Goal: Register for event/course

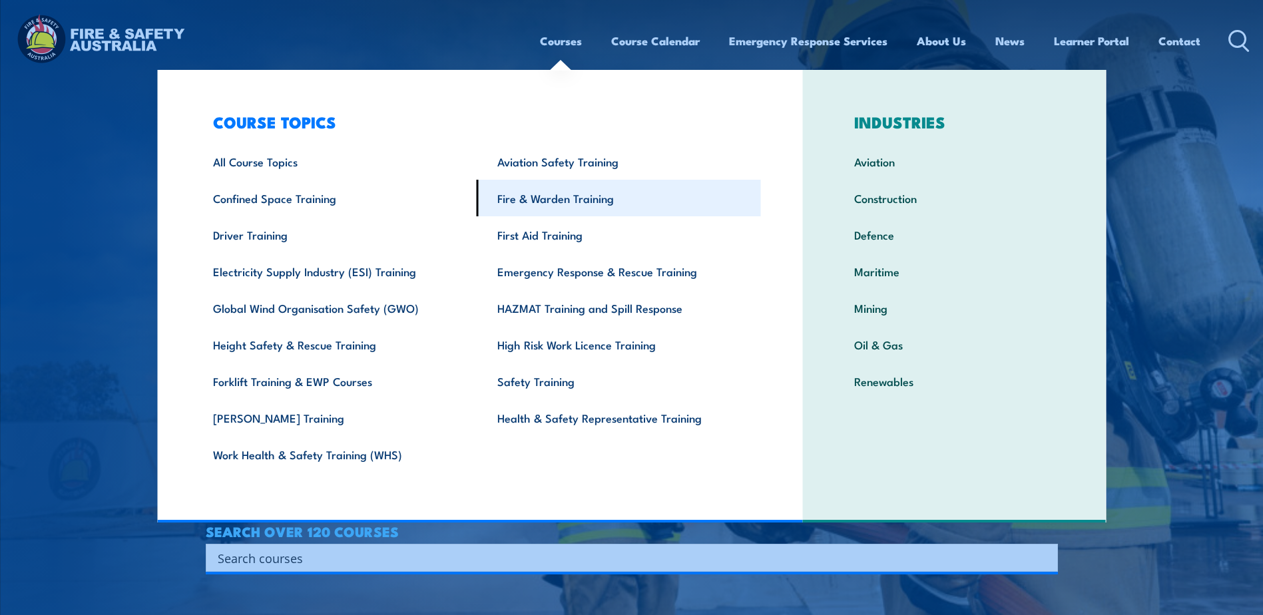
click at [537, 206] on link "Fire & Warden Training" at bounding box center [619, 198] width 284 height 37
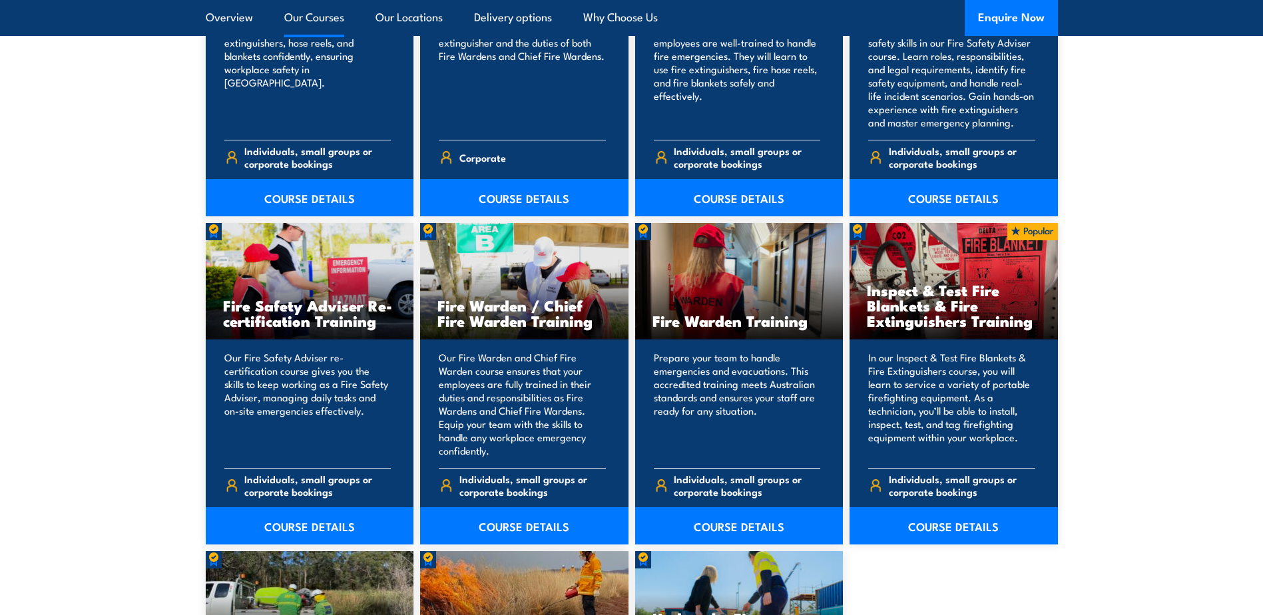
scroll to position [1598, 0]
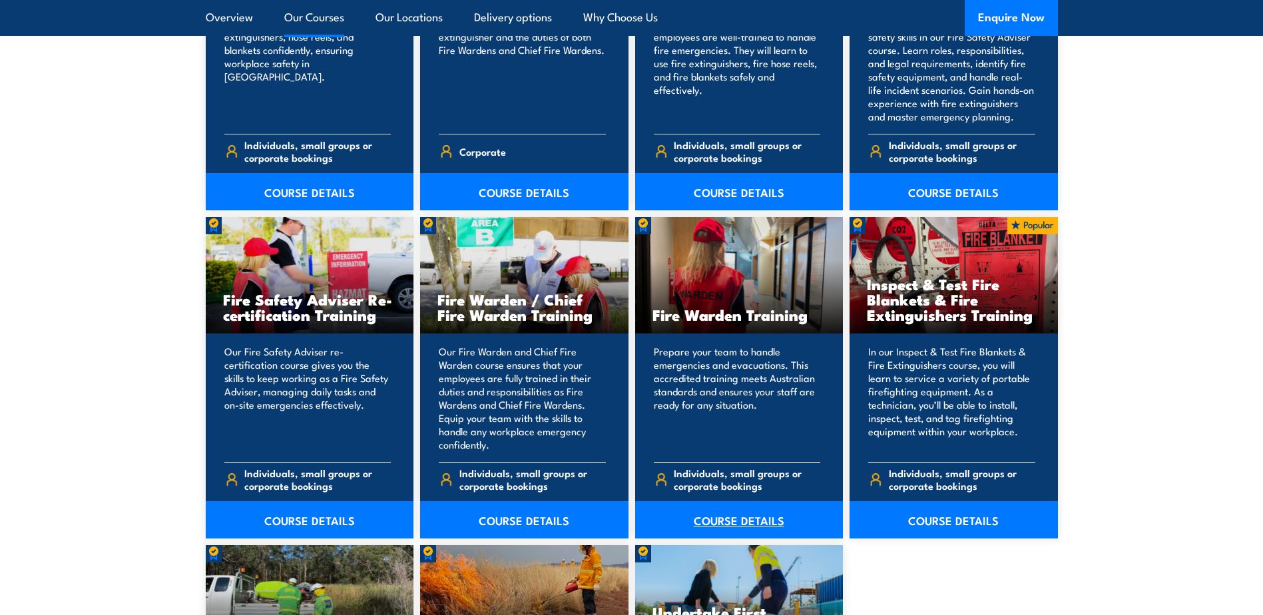
click at [727, 530] on link "COURSE DETAILS" at bounding box center [739, 519] width 208 height 37
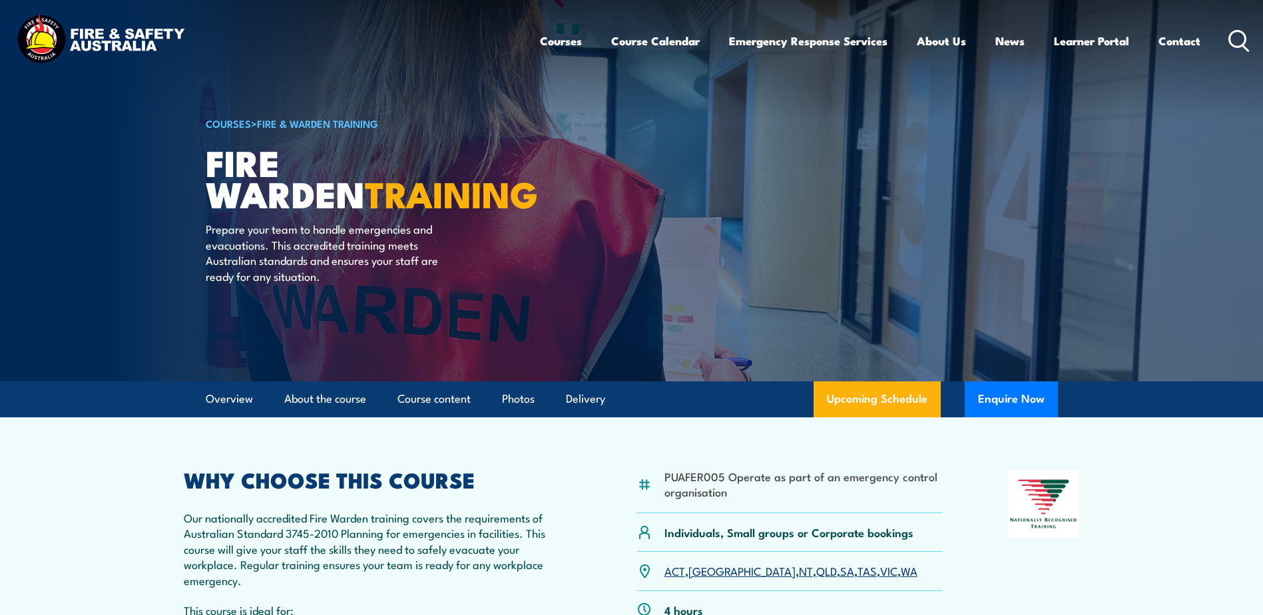
click at [901, 573] on link "WA" at bounding box center [909, 571] width 17 height 16
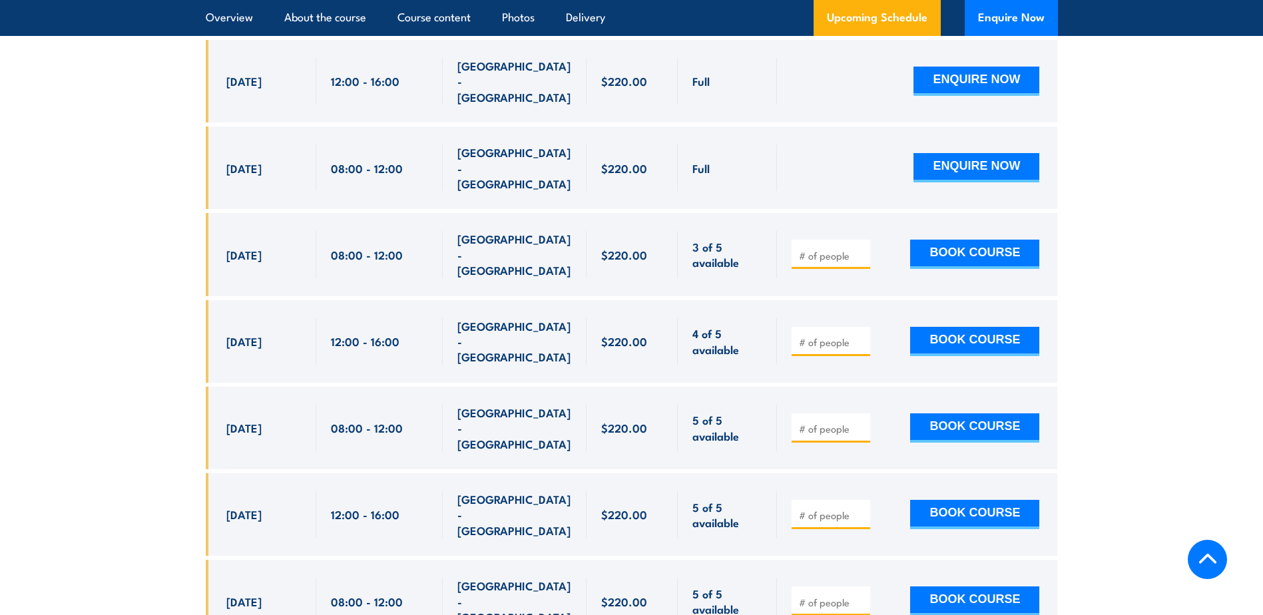
scroll to position [3009, 0]
click at [802, 422] on input "number" at bounding box center [832, 428] width 67 height 13
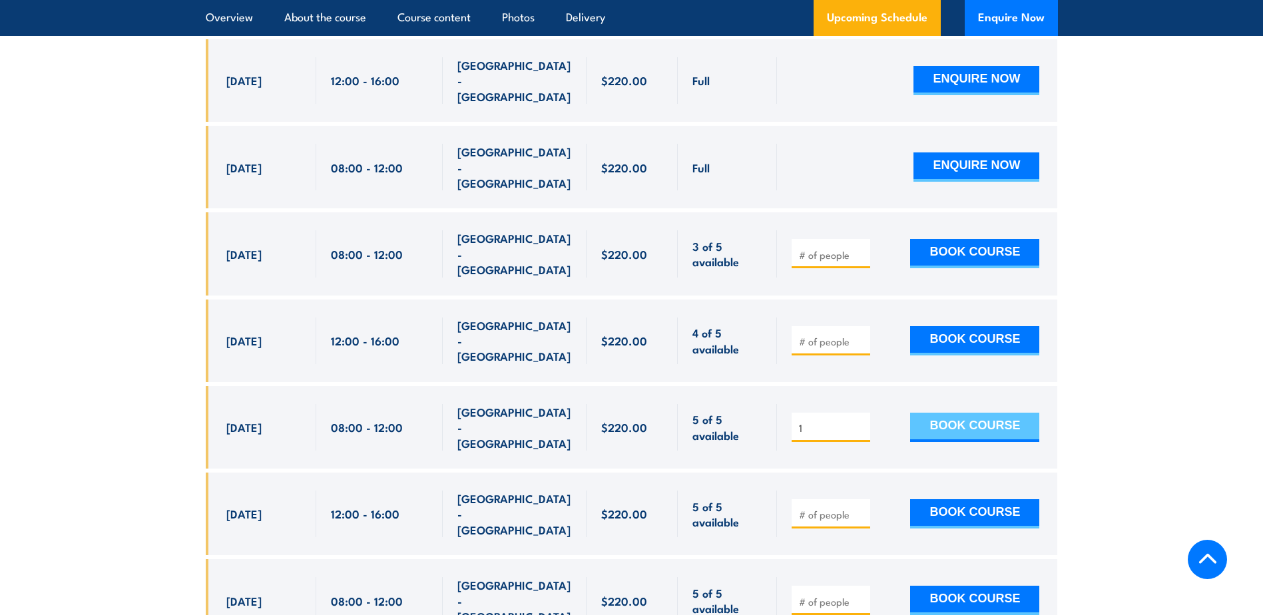
type input "1"
click at [969, 413] on button "BOOK COURSE" at bounding box center [974, 427] width 129 height 29
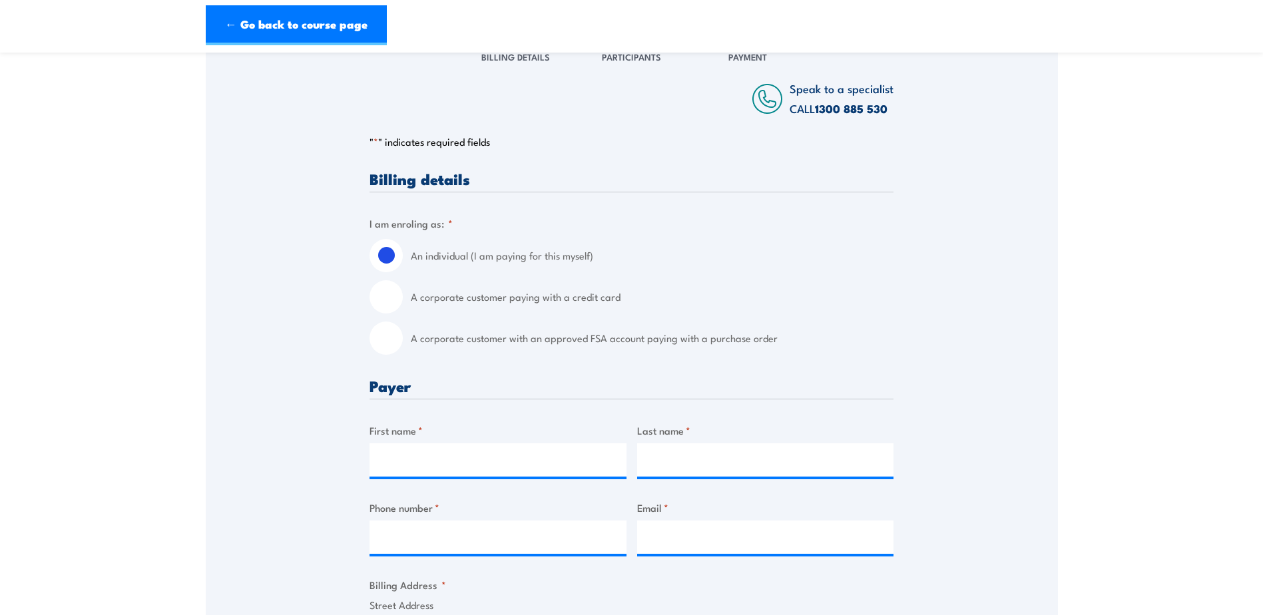
scroll to position [200, 0]
click at [382, 340] on input "A corporate customer with an approved FSA account paying with a purchase order" at bounding box center [386, 337] width 33 height 33
radio input "true"
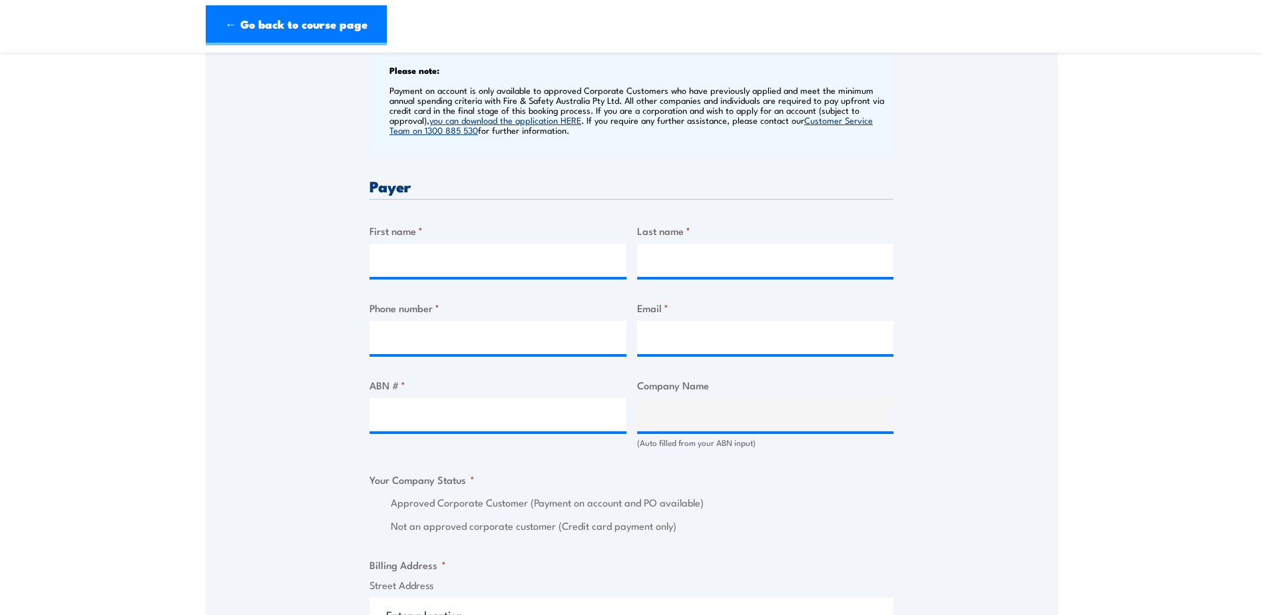
scroll to position [533, 0]
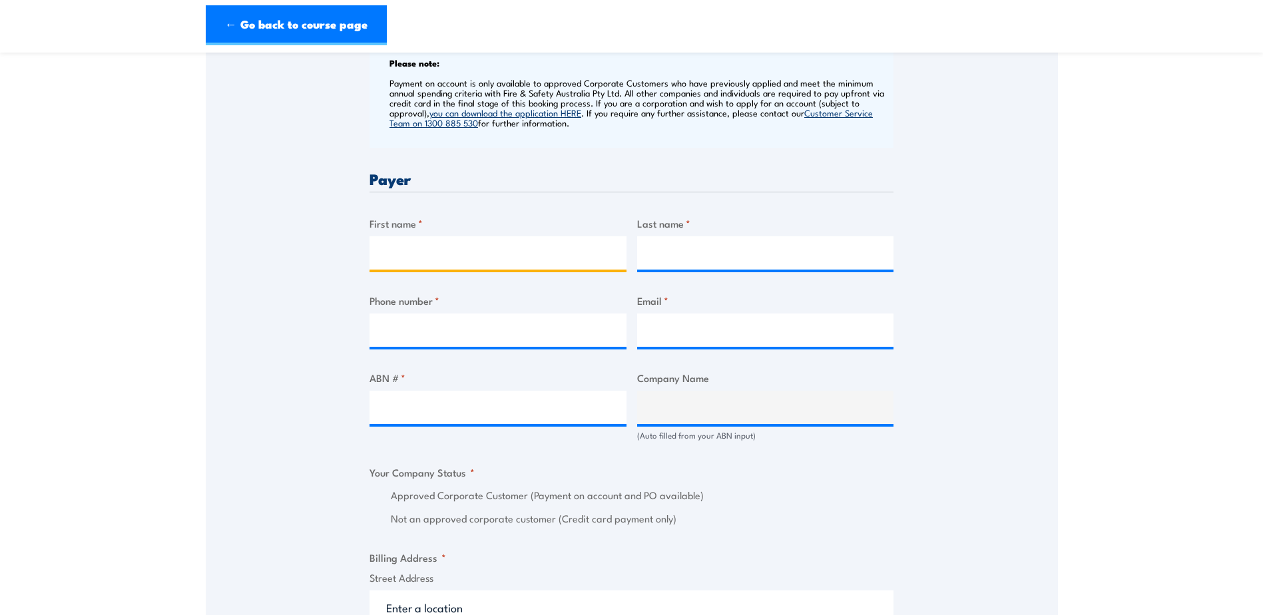
click at [458, 256] on input "First name *" at bounding box center [498, 252] width 257 height 33
type input "Cloe"
type input "Sherwell"
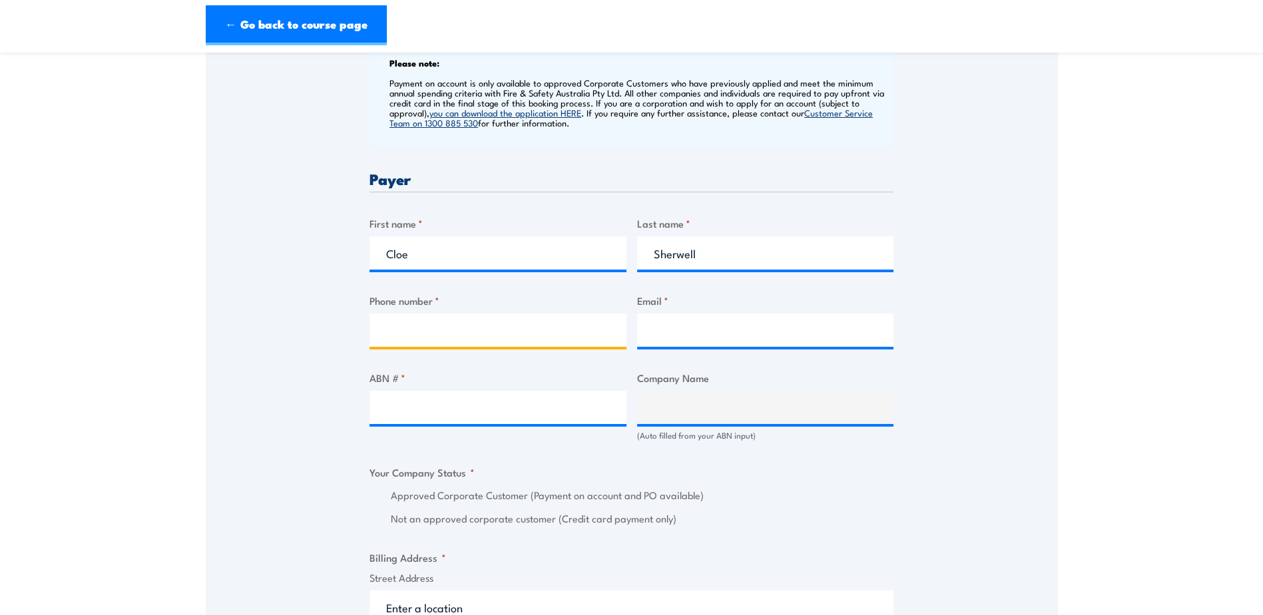
type input "0457250632"
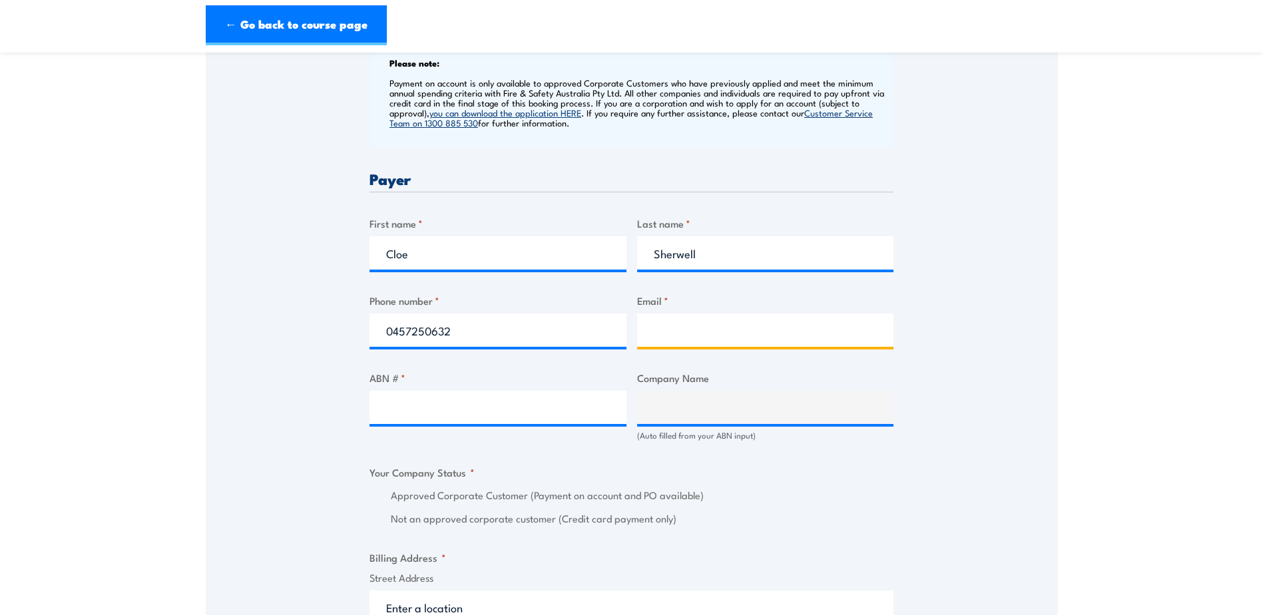
type input "[EMAIL_ADDRESS][DOMAIN_NAME]"
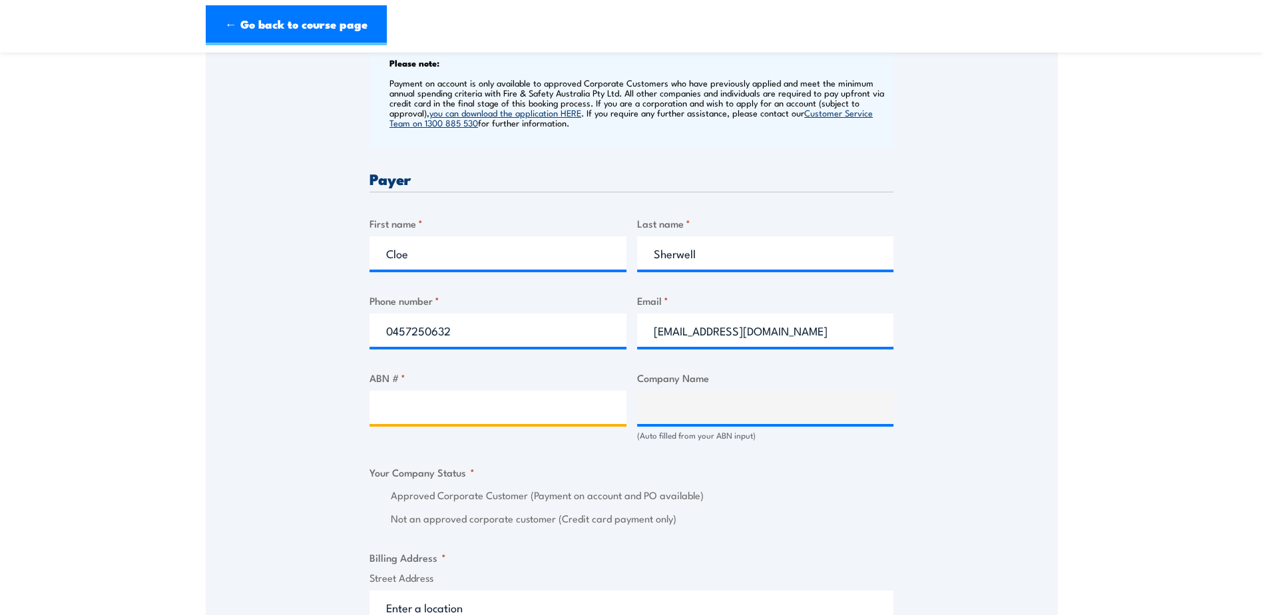
click at [465, 406] on input "ABN # *" at bounding box center [498, 407] width 257 height 33
paste input "32 136 435 062"
type input "32 136 435 062"
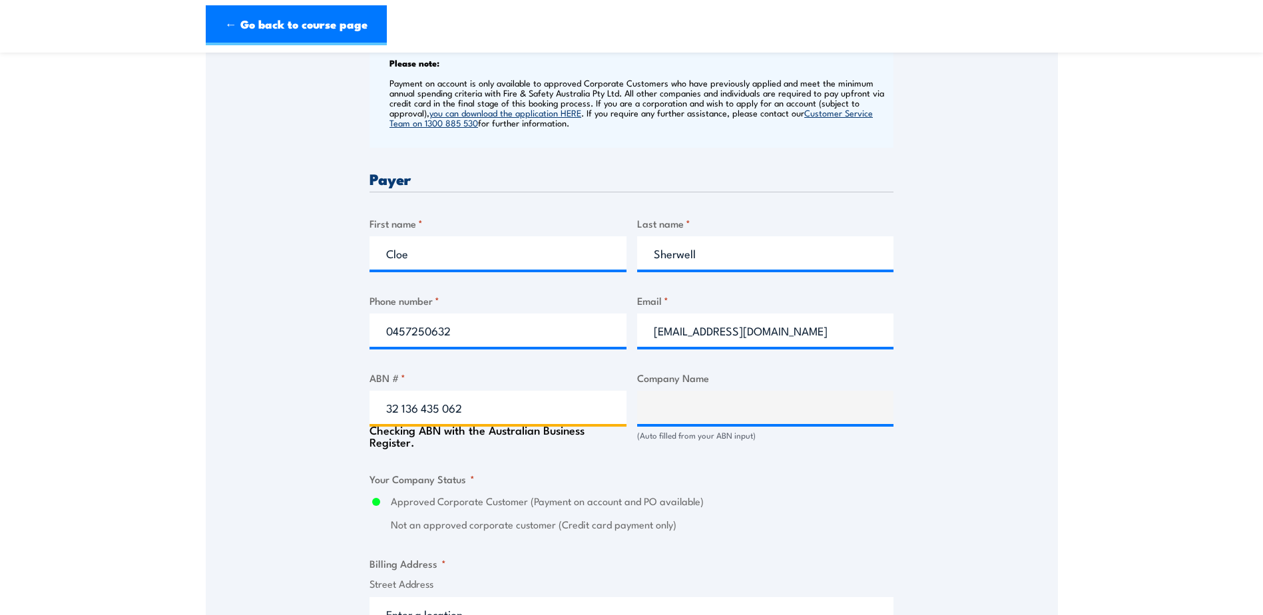
type input "EnerMech Pty Limited"
radio input "true"
type input "32 136 435 062"
click at [328, 484] on div "Speak to a specialist CALL [PHONE_NUMBER] CALL [PHONE_NUMBER] " * " indicates r…" at bounding box center [632, 436] width 852 height 1476
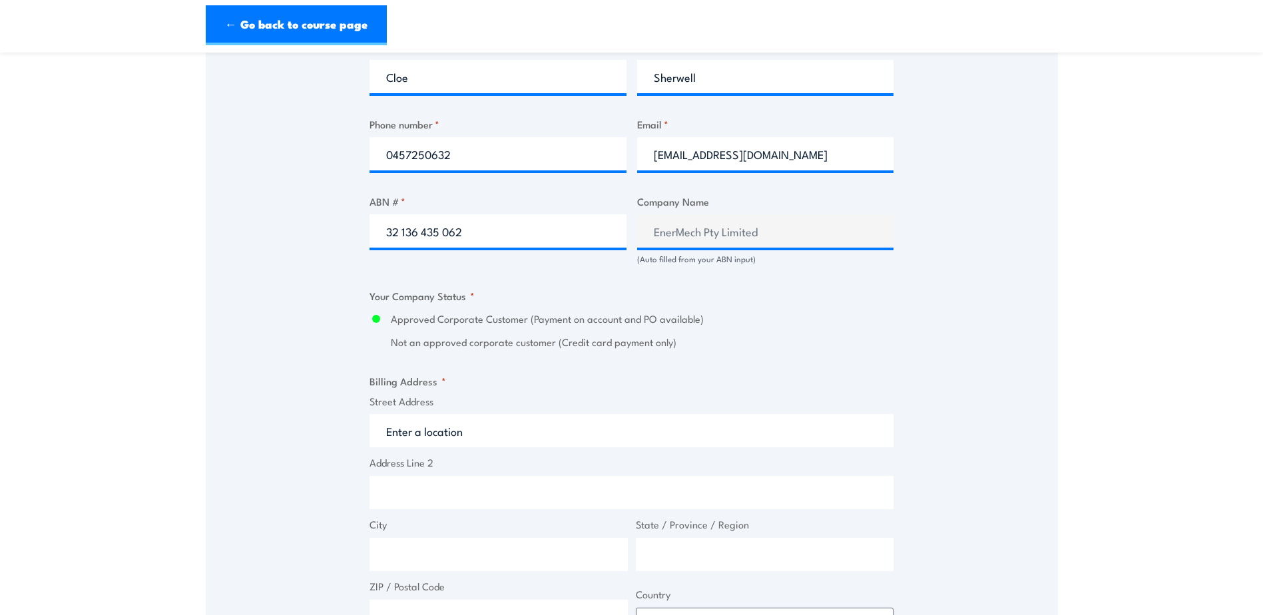
scroll to position [733, 0]
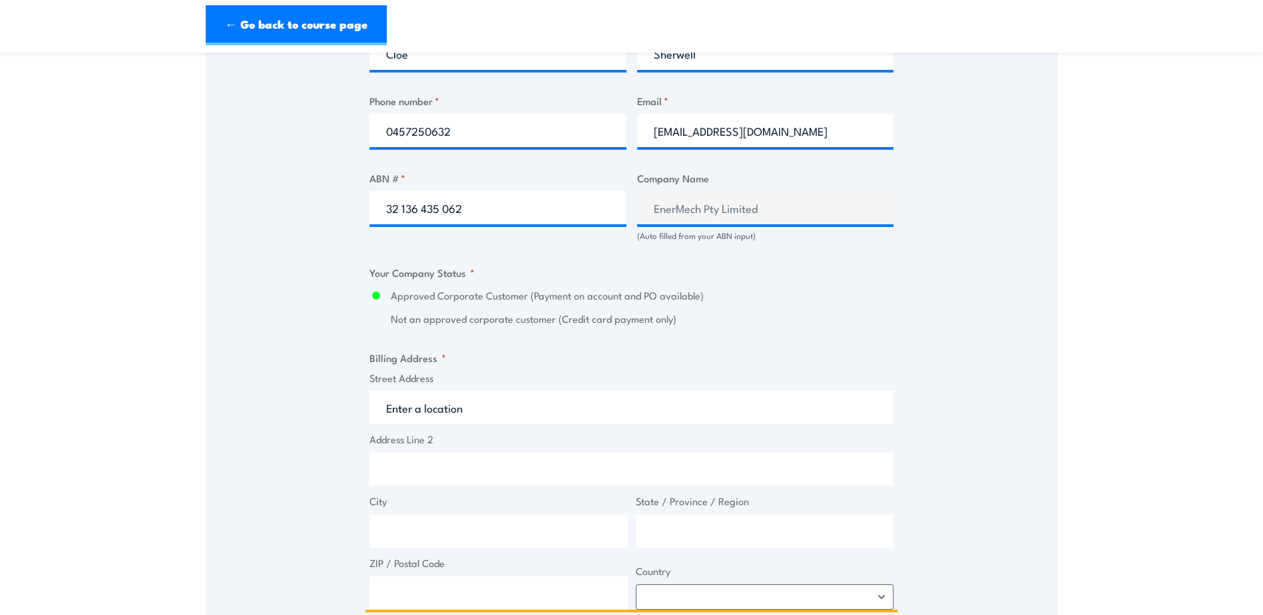
click at [414, 411] on input "Street Address" at bounding box center [632, 407] width 524 height 33
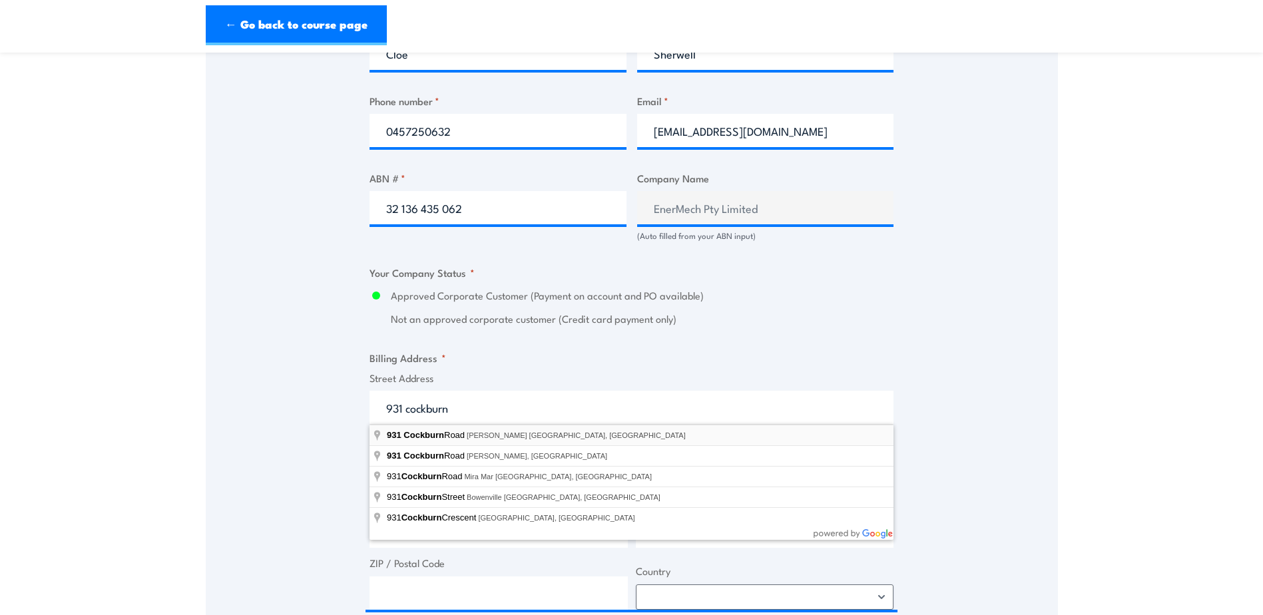
type input "[STREET_ADDRESS][PERSON_NAME]"
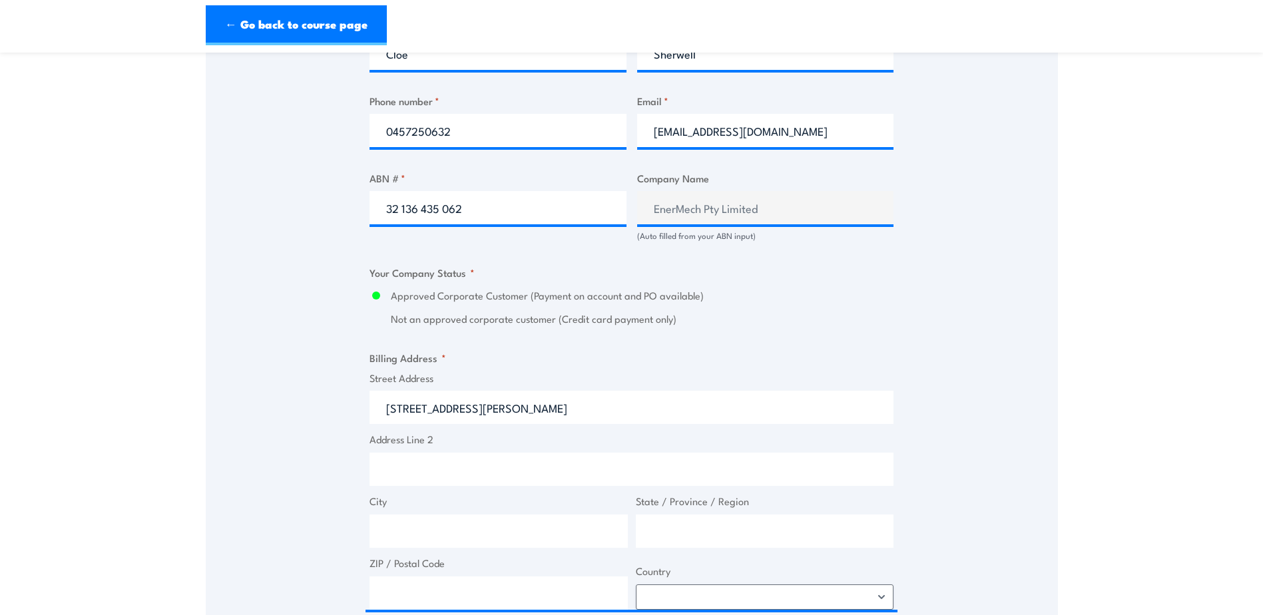
type input "[STREET_ADDRESS]"
type input "[PERSON_NAME]"
type input "[GEOGRAPHIC_DATA]"
type input "6166"
select select "[GEOGRAPHIC_DATA]"
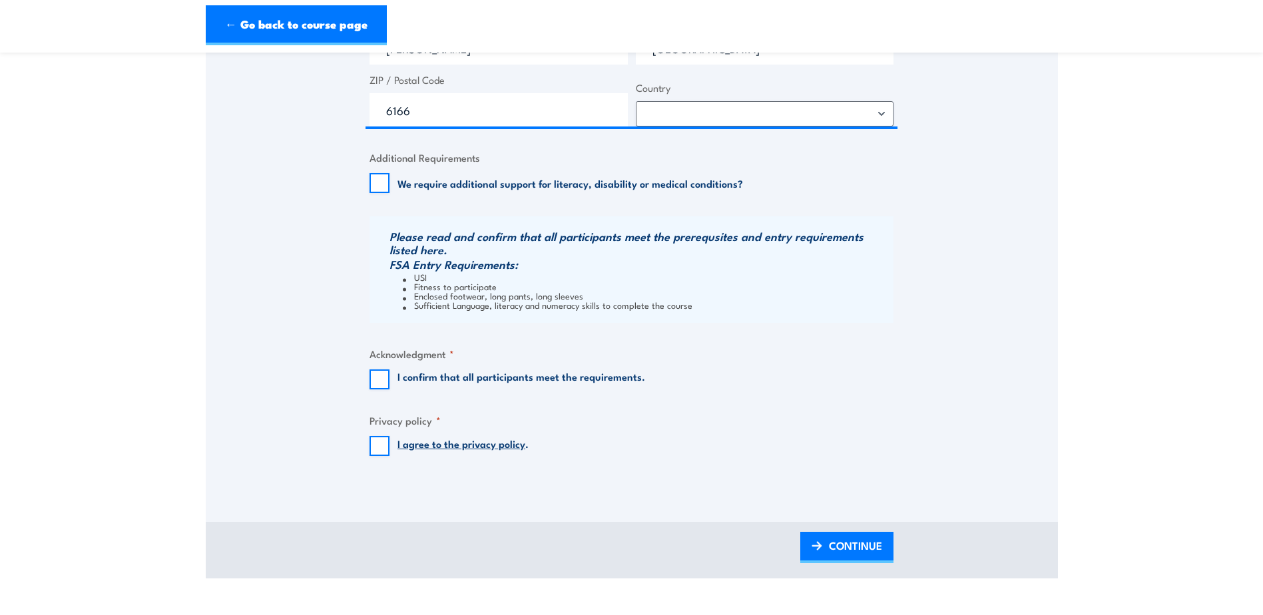
scroll to position [1265, 0]
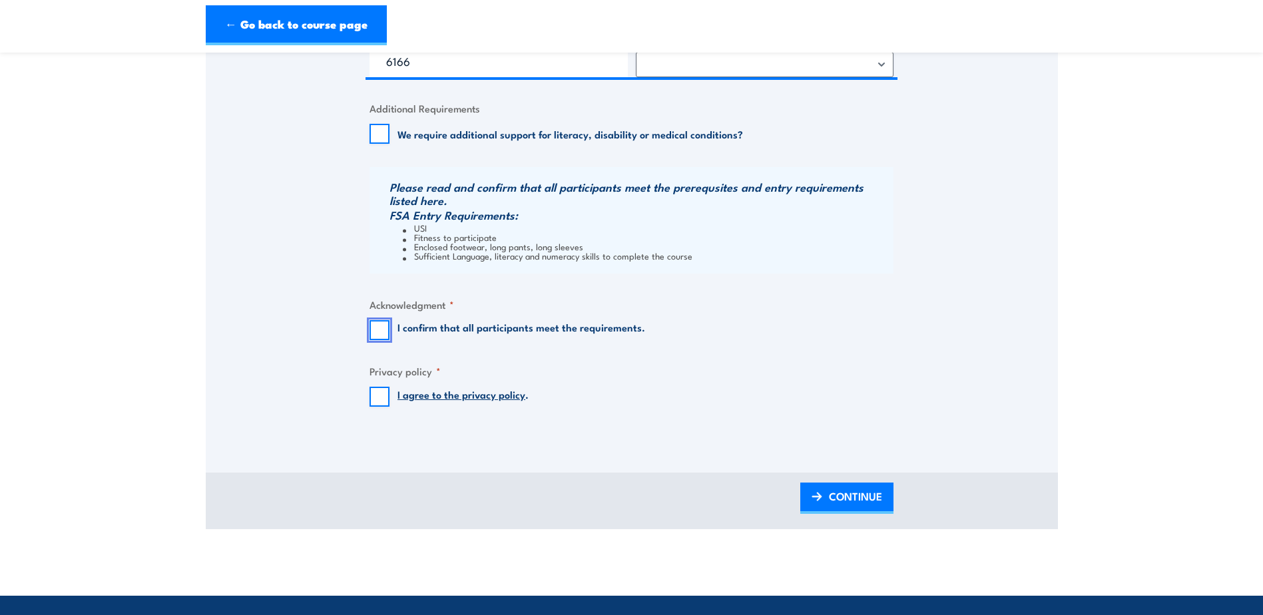
click at [378, 328] on input "I confirm that all participants meet the requirements." at bounding box center [380, 330] width 20 height 20
checkbox input "true"
click at [381, 402] on input "I agree to the privacy policy ." at bounding box center [380, 397] width 20 height 20
checkbox input "true"
click at [841, 495] on span "CONTINUE" at bounding box center [855, 496] width 53 height 35
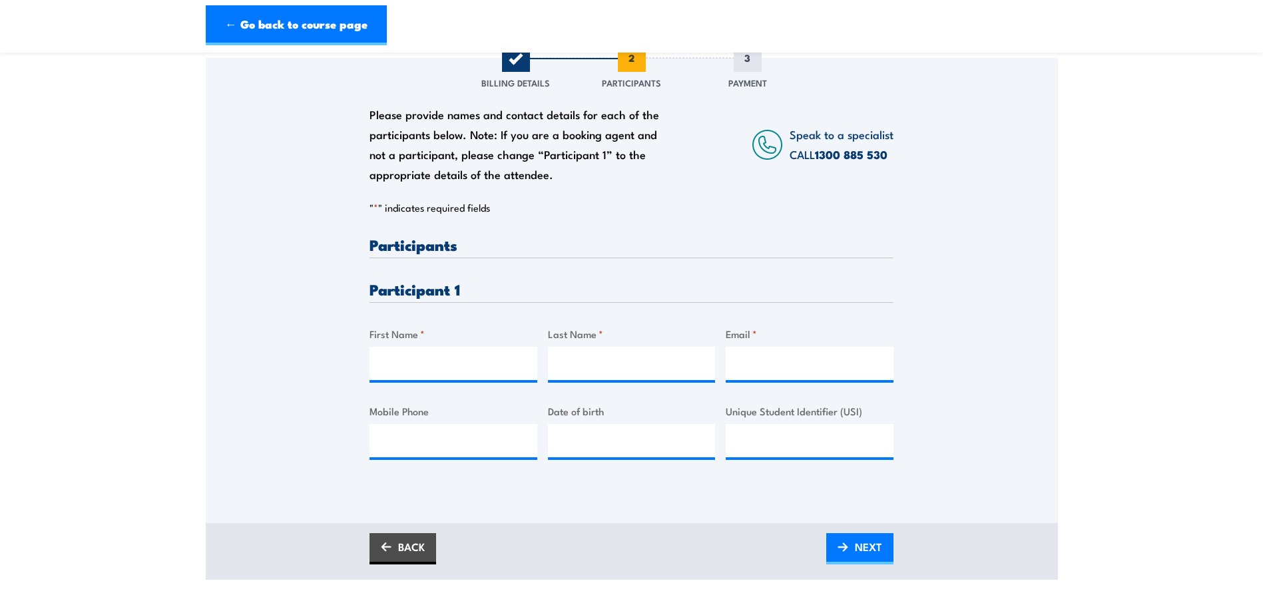
scroll to position [200, 0]
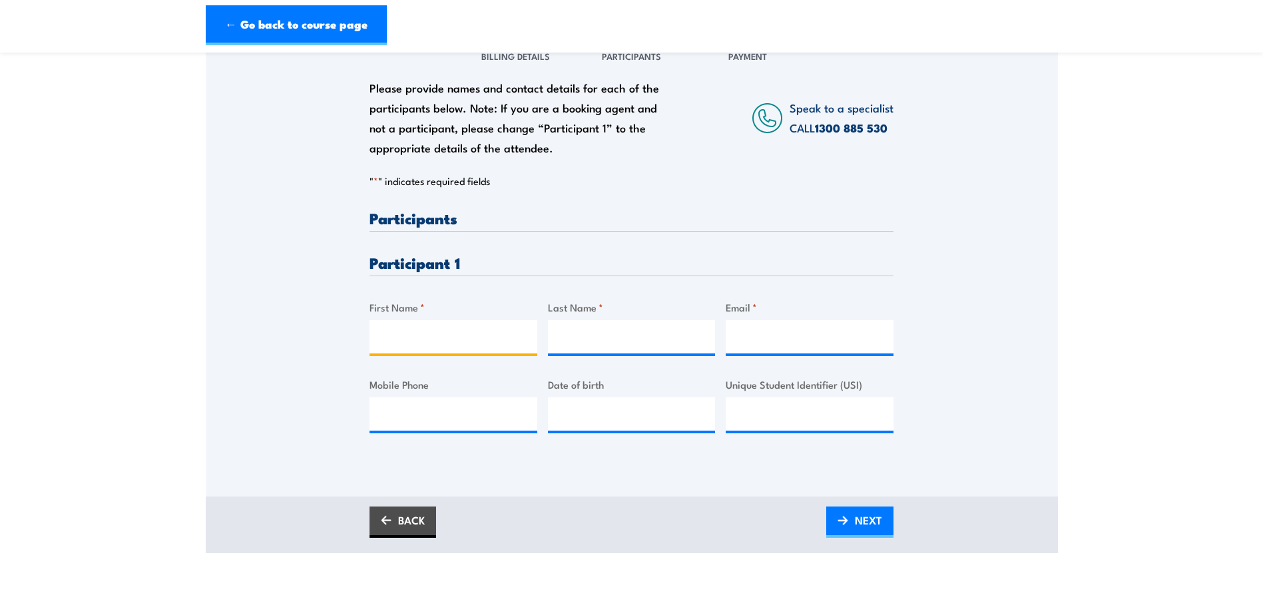
click at [396, 335] on input "First Name *" at bounding box center [454, 336] width 168 height 33
type input "[PERSON_NAME]"
type input "Frost"
click at [753, 332] on input "Email *" at bounding box center [810, 336] width 168 height 33
paste input "[EMAIL_ADDRESS][DOMAIN_NAME]"
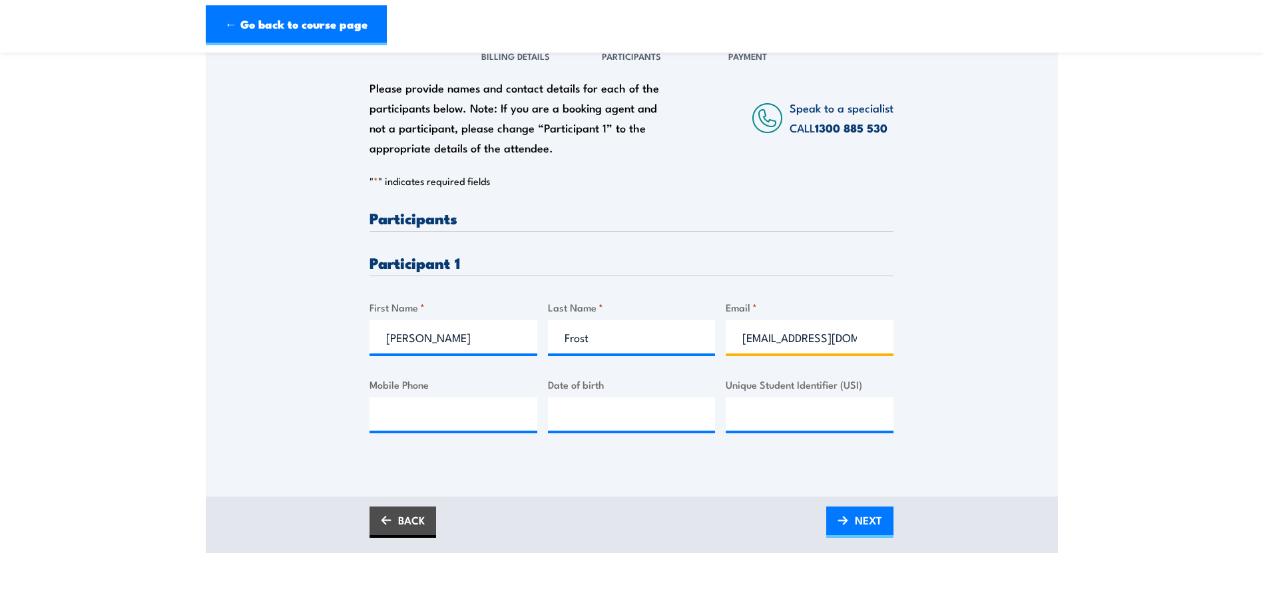
type input "[EMAIL_ADDRESS][DOMAIN_NAME]"
click at [783, 412] on input "Unique Student Identifier (USI)" at bounding box center [810, 414] width 168 height 33
type input "C3LMJ9GSQC"
click at [443, 410] on input "Mobile Phone" at bounding box center [454, 414] width 168 height 33
paste input "0428959294"
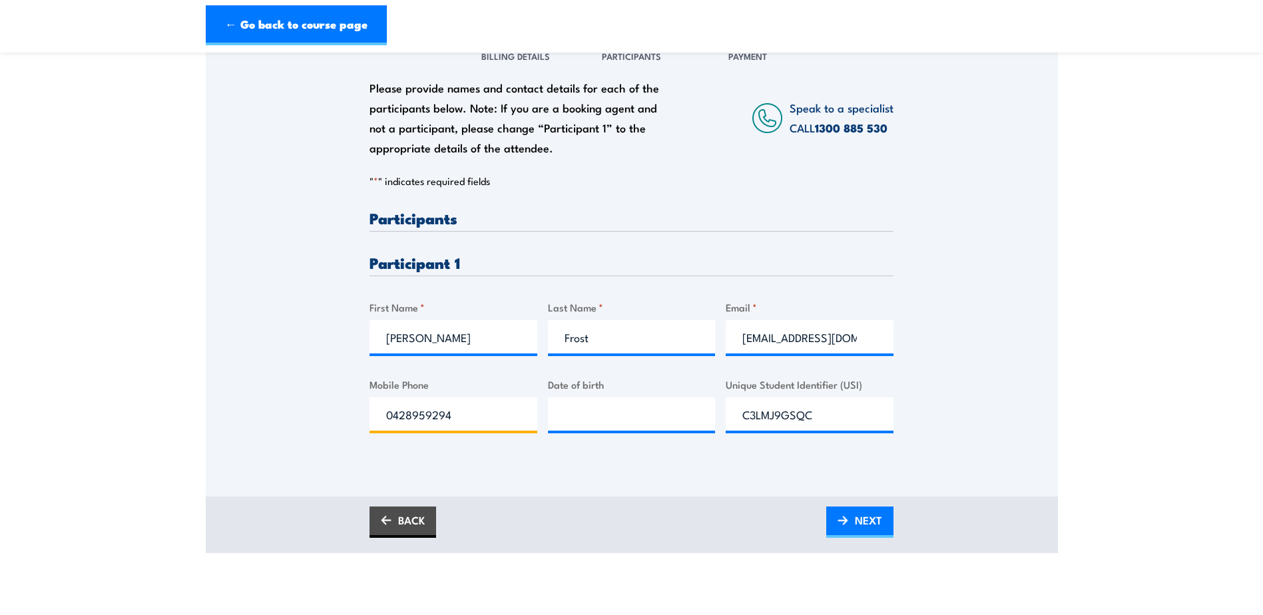
type input "0428959294"
type input "__/__/____"
type input "[DATE]"
click at [861, 526] on span "NEXT" at bounding box center [868, 520] width 27 height 35
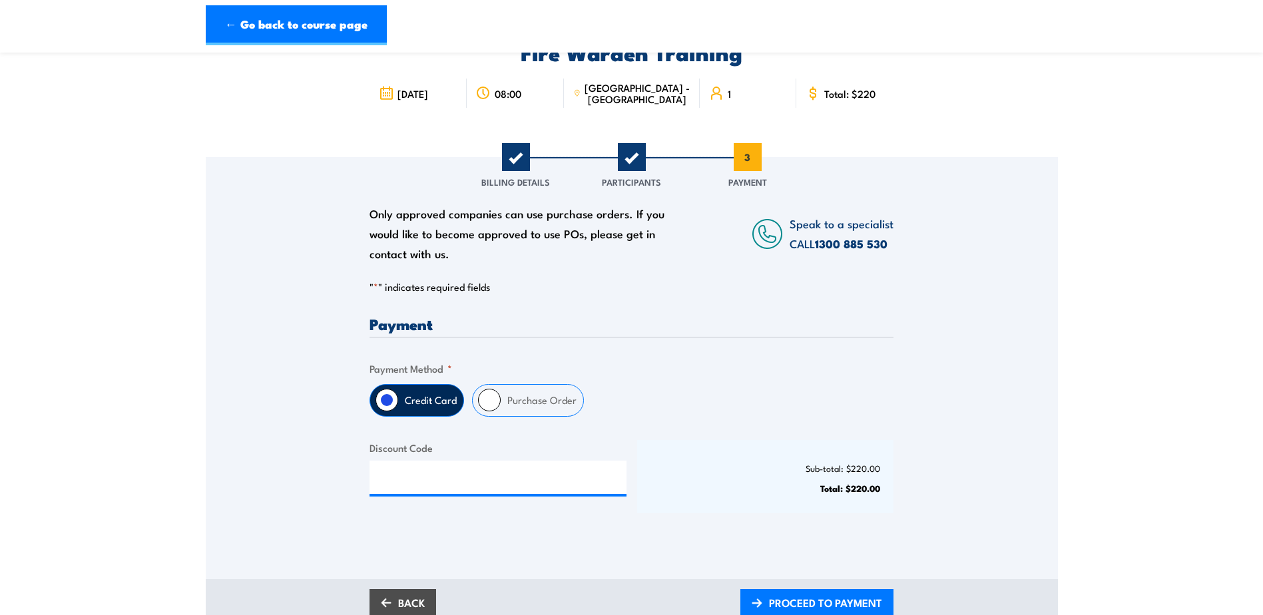
scroll to position [0, 0]
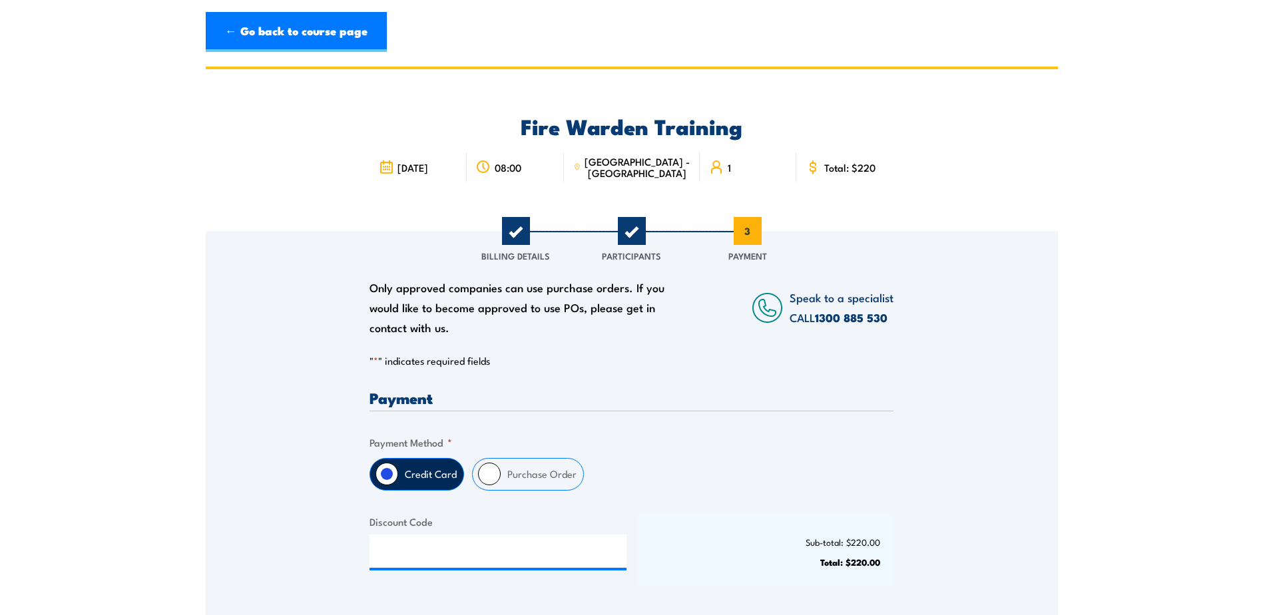
click at [493, 477] on input "Purchase Order" at bounding box center [489, 474] width 23 height 23
radio input "true"
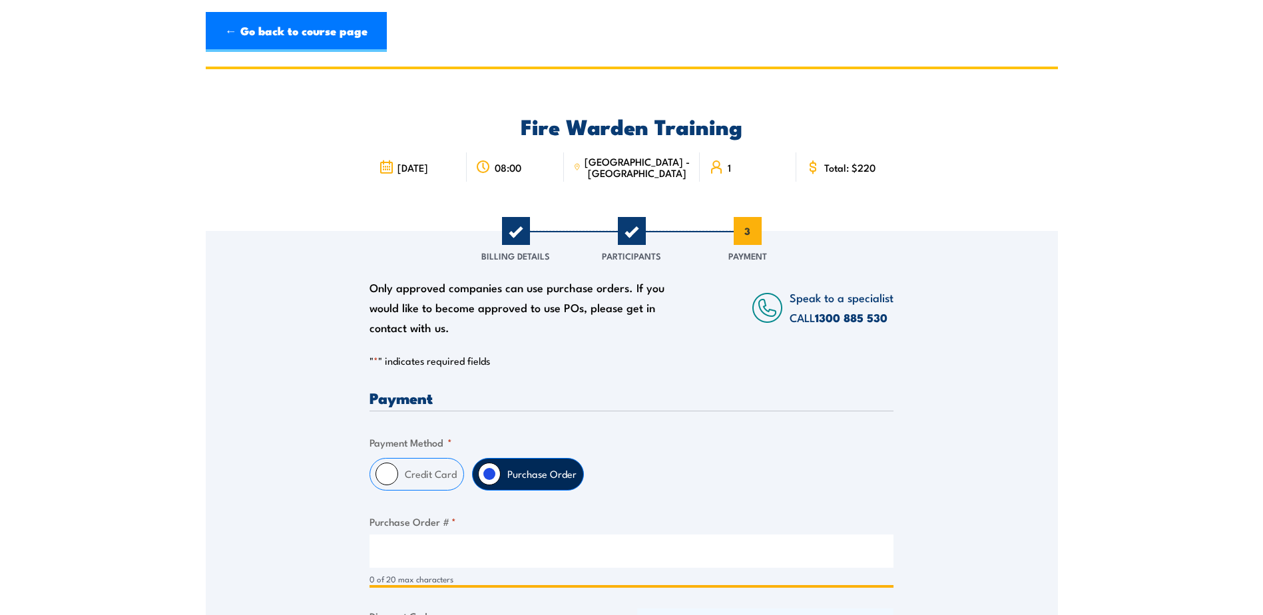
click at [436, 555] on input "Purchase Order # *" at bounding box center [632, 551] width 524 height 33
type input "EAU-PO125619"
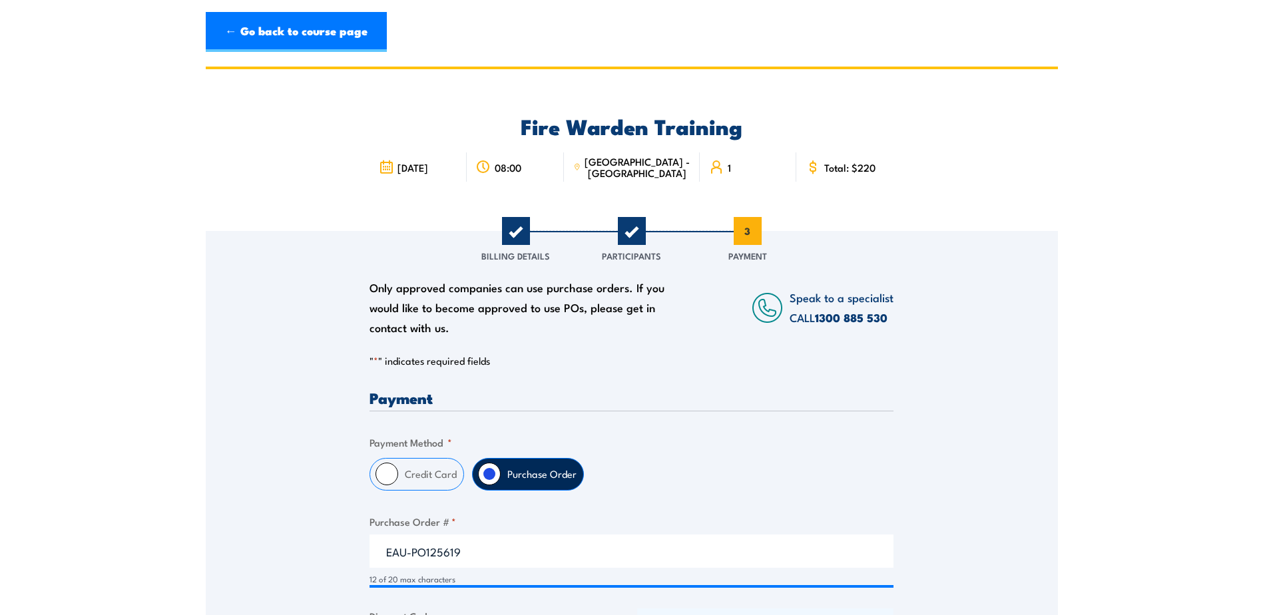
click at [343, 471] on div "Only approved companies can use purchase orders. If you would like to become ap…" at bounding box center [632, 470] width 852 height 479
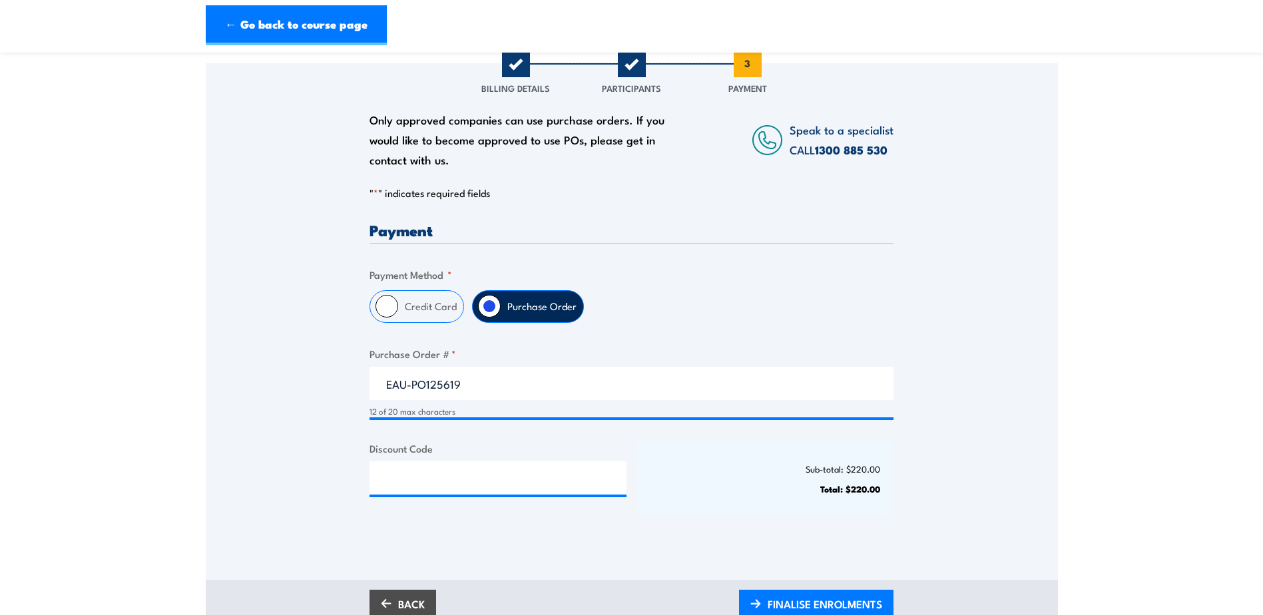
scroll to position [200, 0]
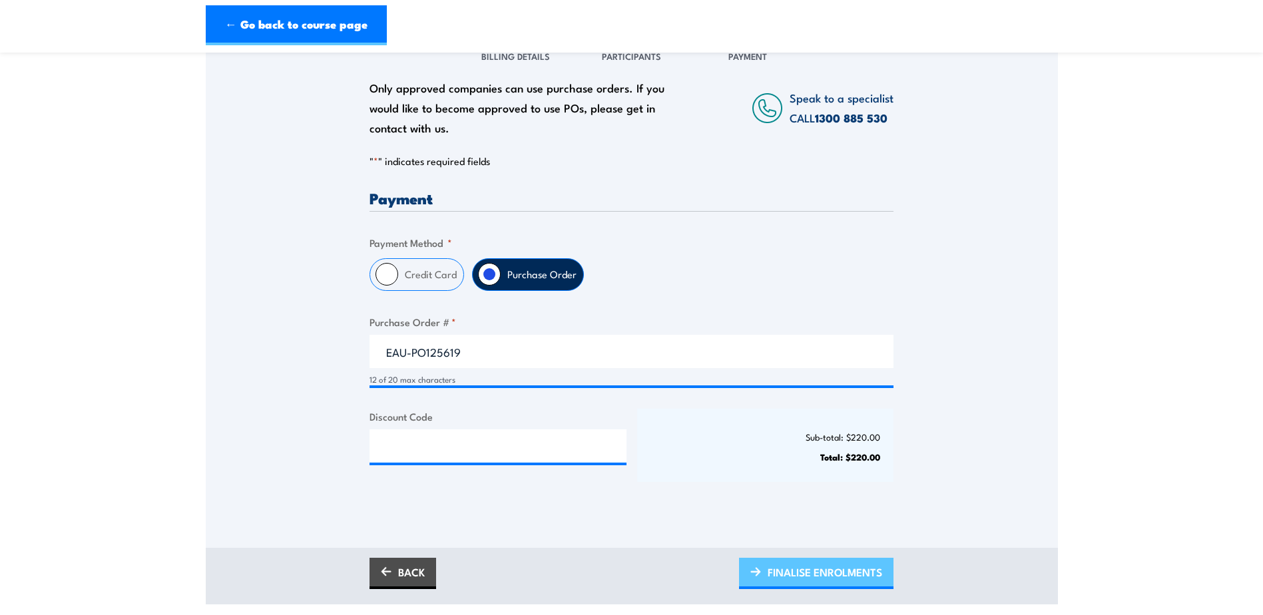
click at [822, 574] on span "FINALISE ENROLMENTS" at bounding box center [825, 572] width 115 height 35
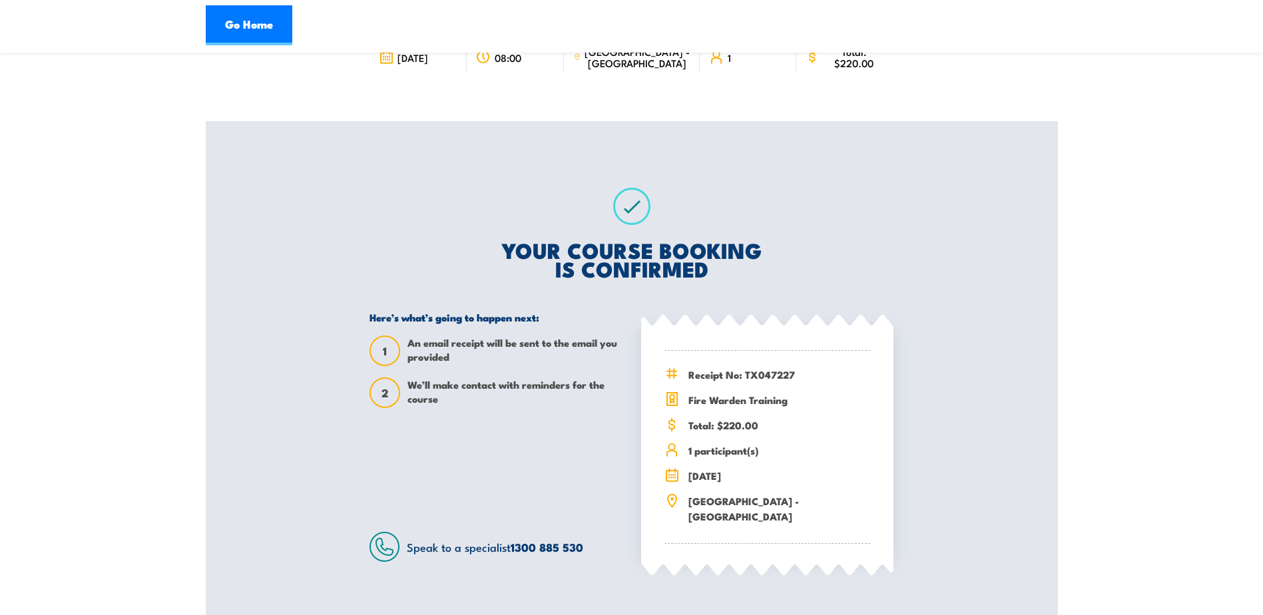
scroll to position [133, 0]
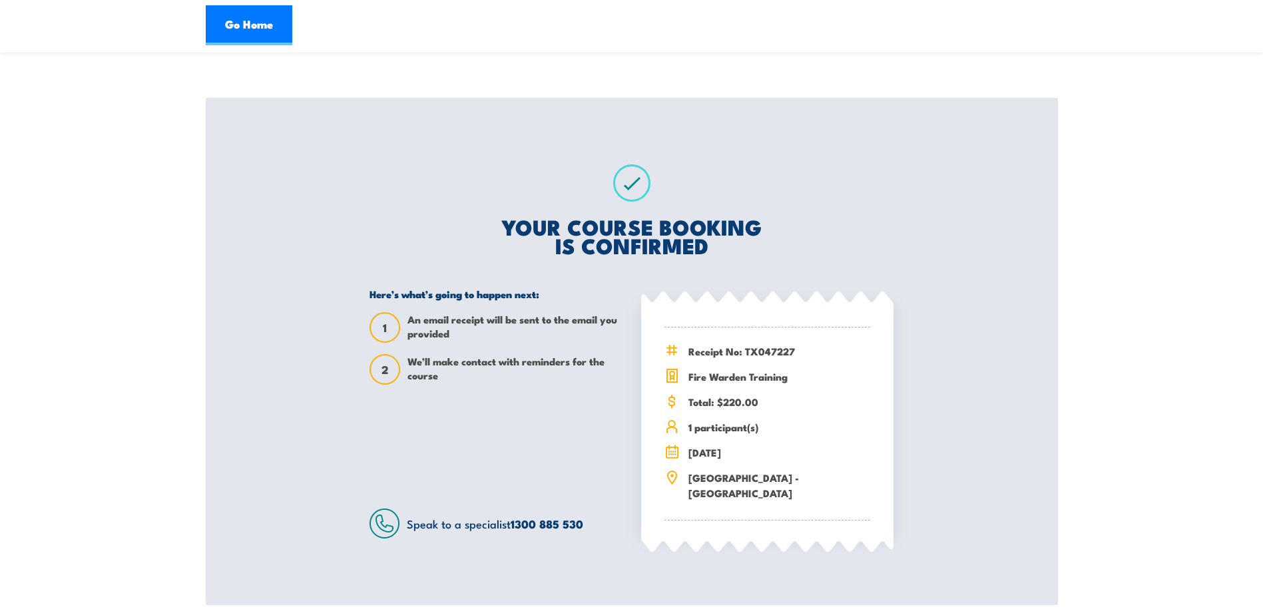
click at [783, 184] on div "YOUR COURSE BOOKING IS CONFIRMED Here’s what’s going to happen next: 1 An email…" at bounding box center [632, 351] width 556 height 507
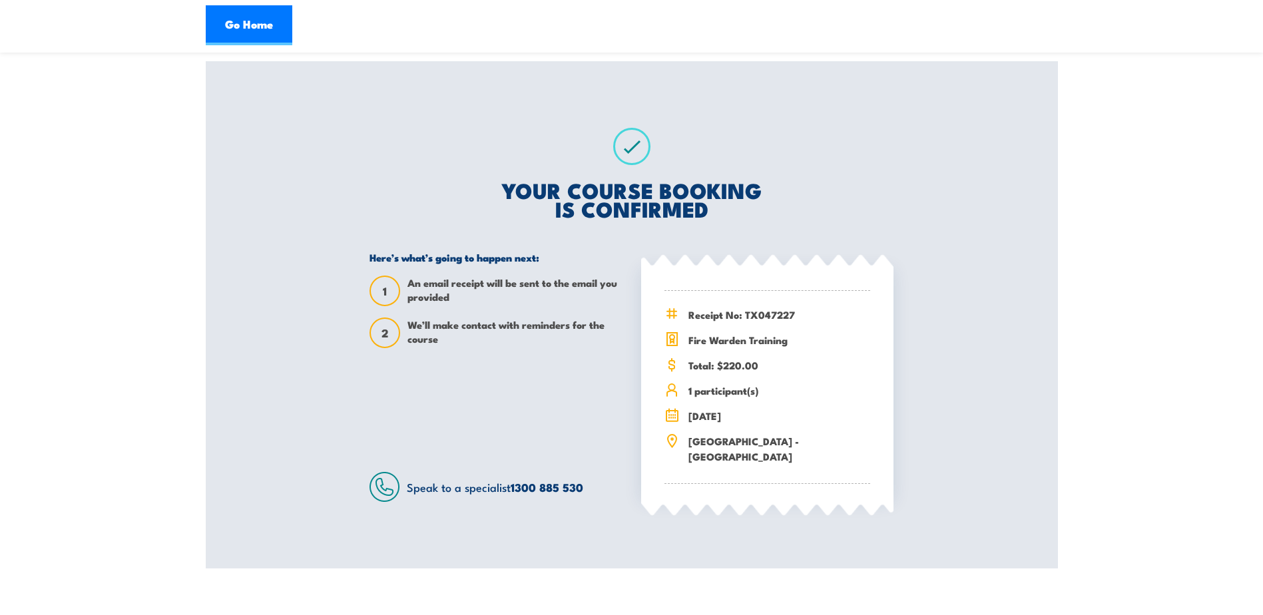
scroll to position [200, 0]
